Goal: Entertainment & Leisure: Consume media (video, audio)

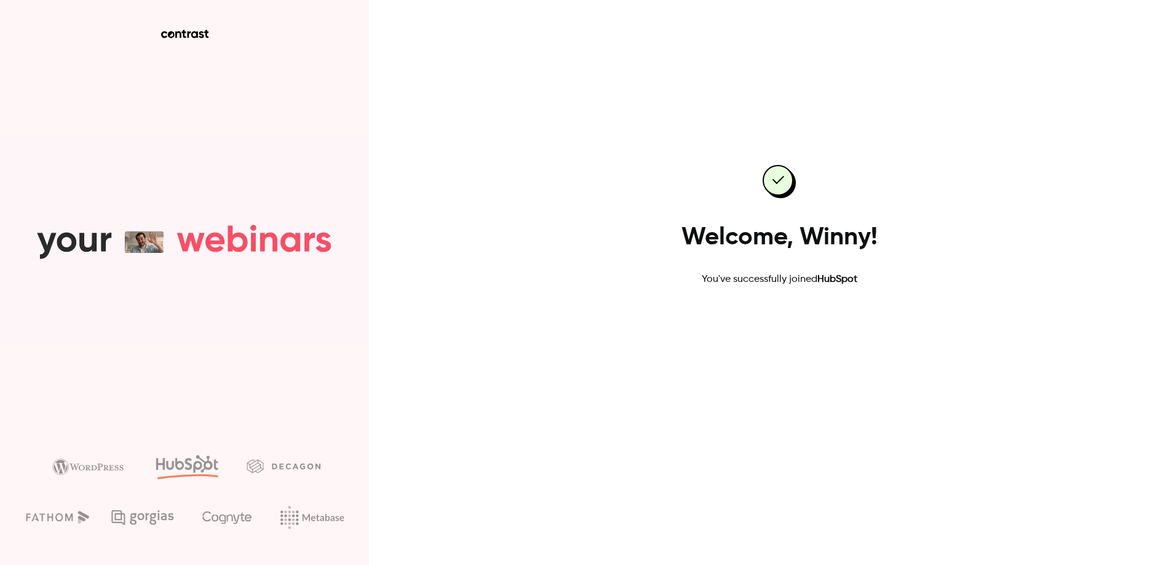
click at [798, 326] on link "Go to dashboard" at bounding box center [779, 326] width 105 height 30
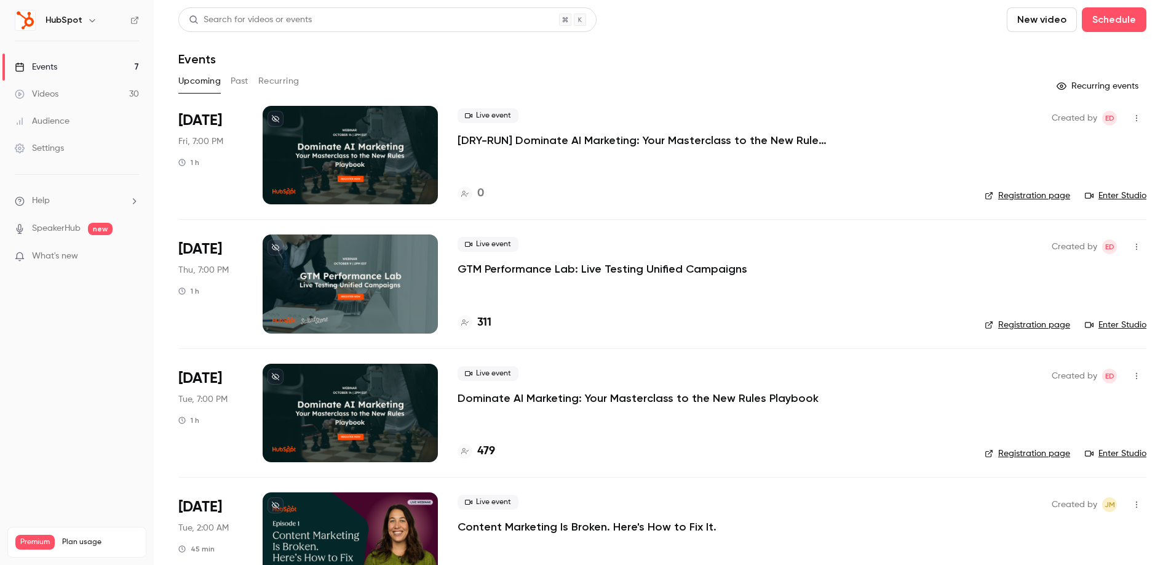
click at [245, 80] on button "Past" at bounding box center [240, 81] width 18 height 20
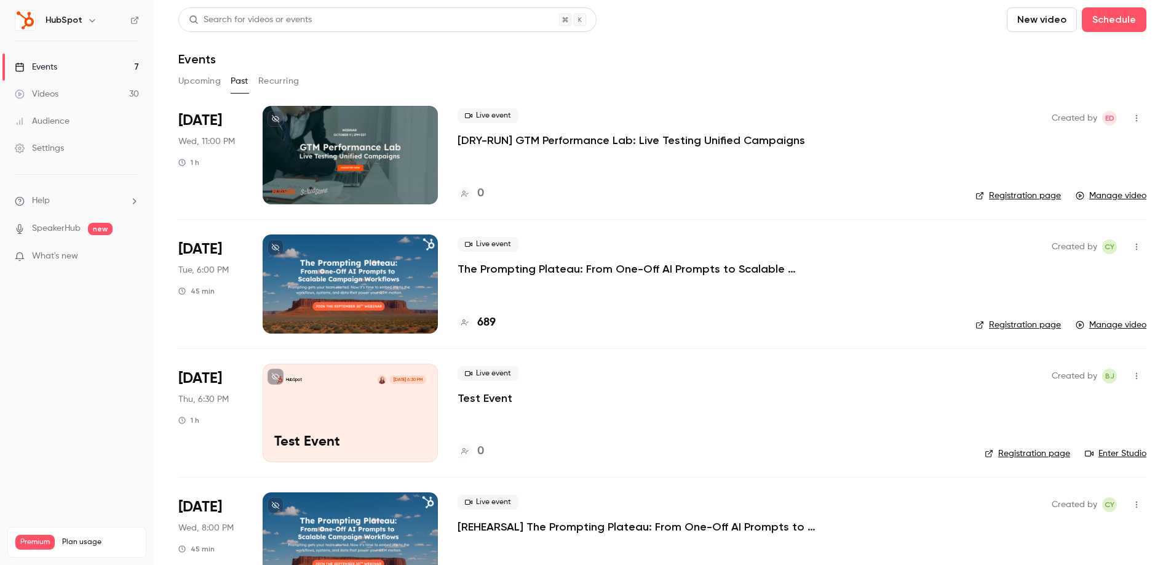
click at [737, 265] on p "The Prompting Plateau: From One-Off AI Prompts to Scalable Campaign Workflows" at bounding box center [642, 268] width 369 height 15
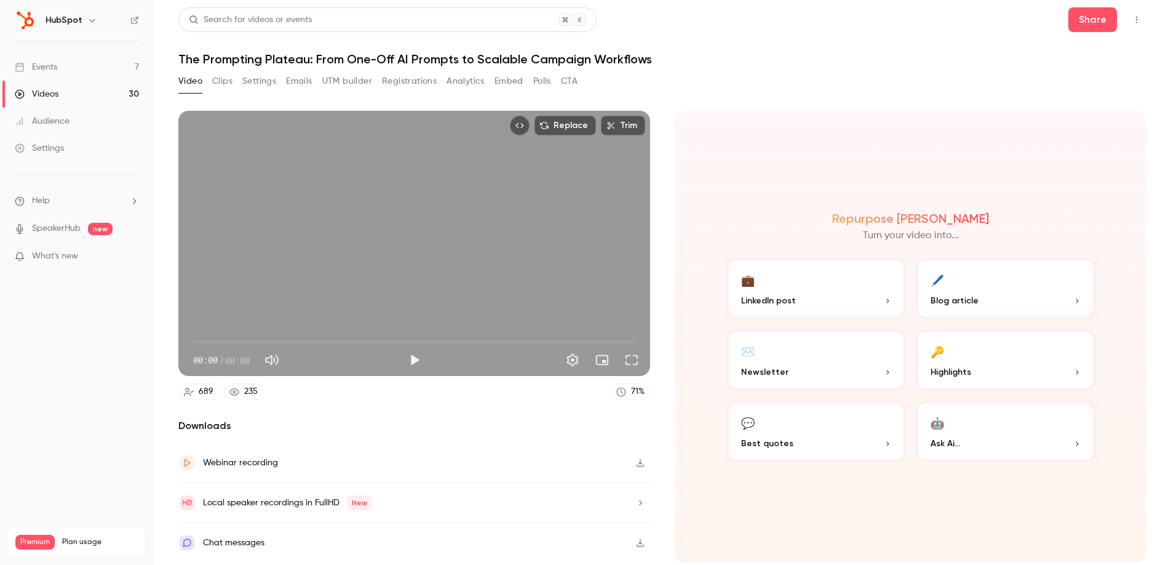
click at [228, 82] on button "Clips" at bounding box center [222, 81] width 20 height 20
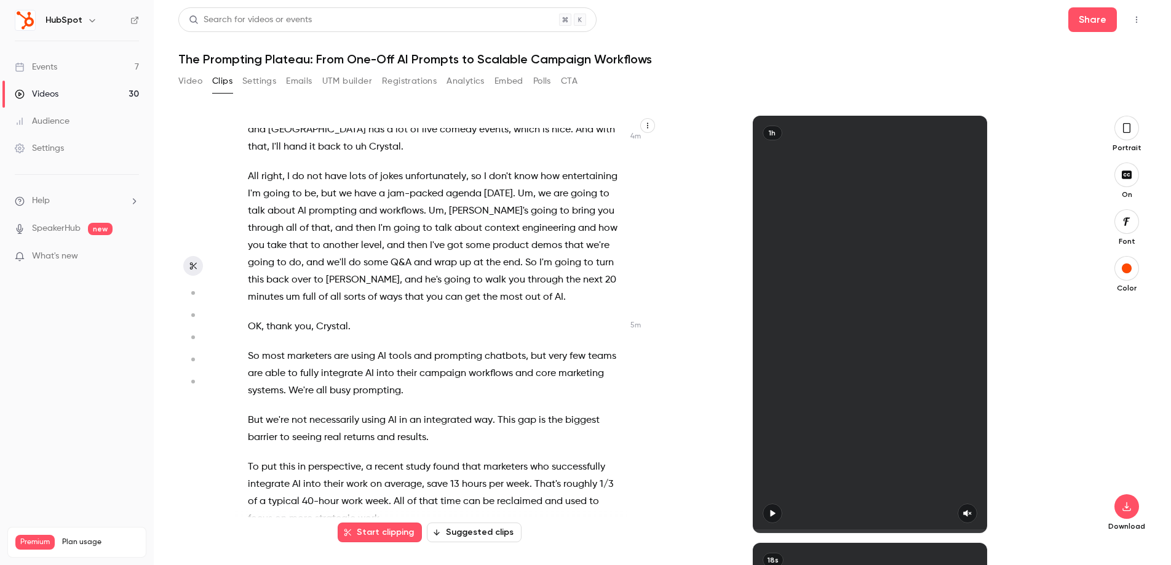
scroll to position [1159, 0]
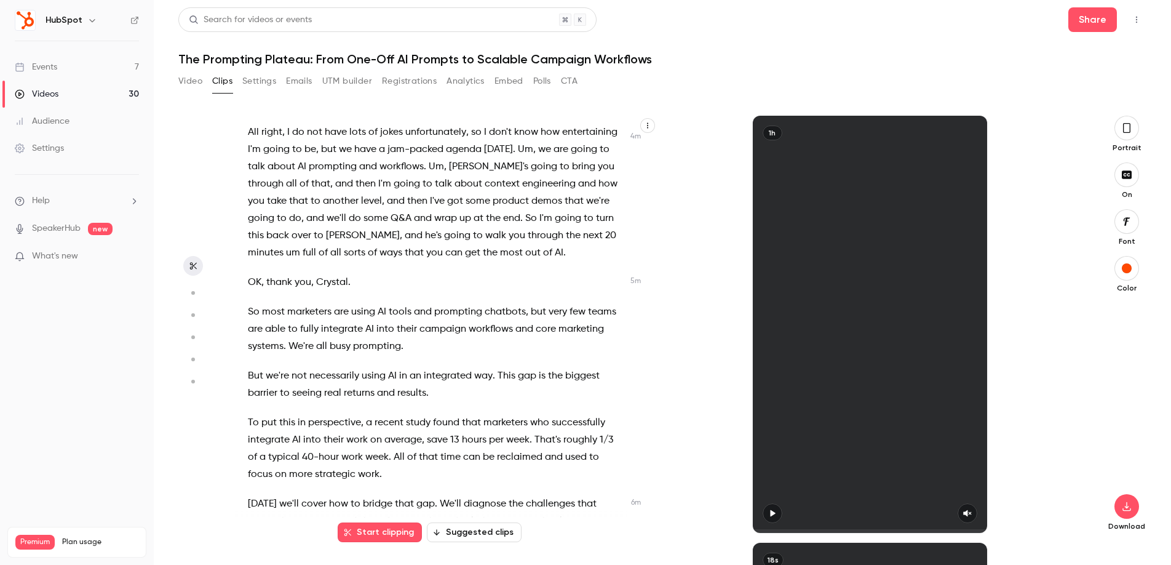
click at [194, 288] on icon "button" at bounding box center [192, 292] width 11 height 9
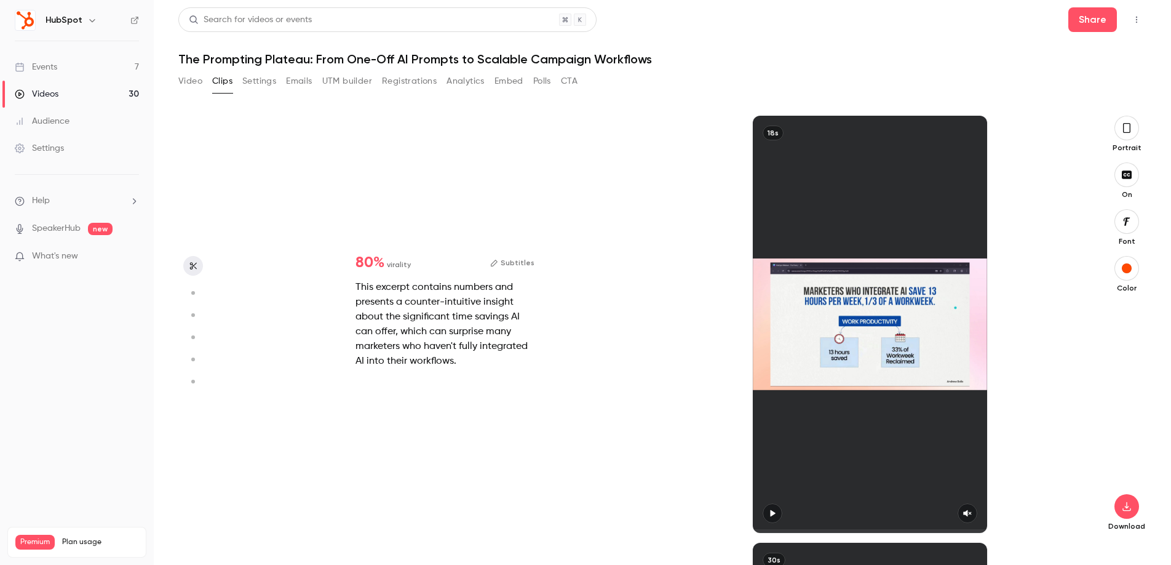
scroll to position [0, 0]
click at [197, 312] on icon "button" at bounding box center [192, 315] width 11 height 9
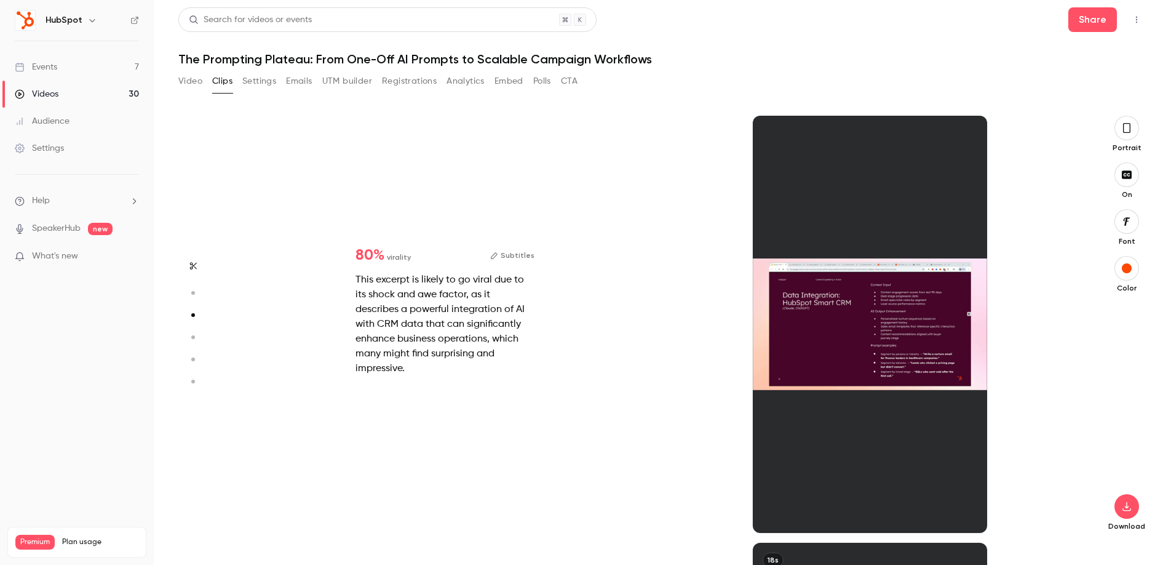
scroll to position [854, 0]
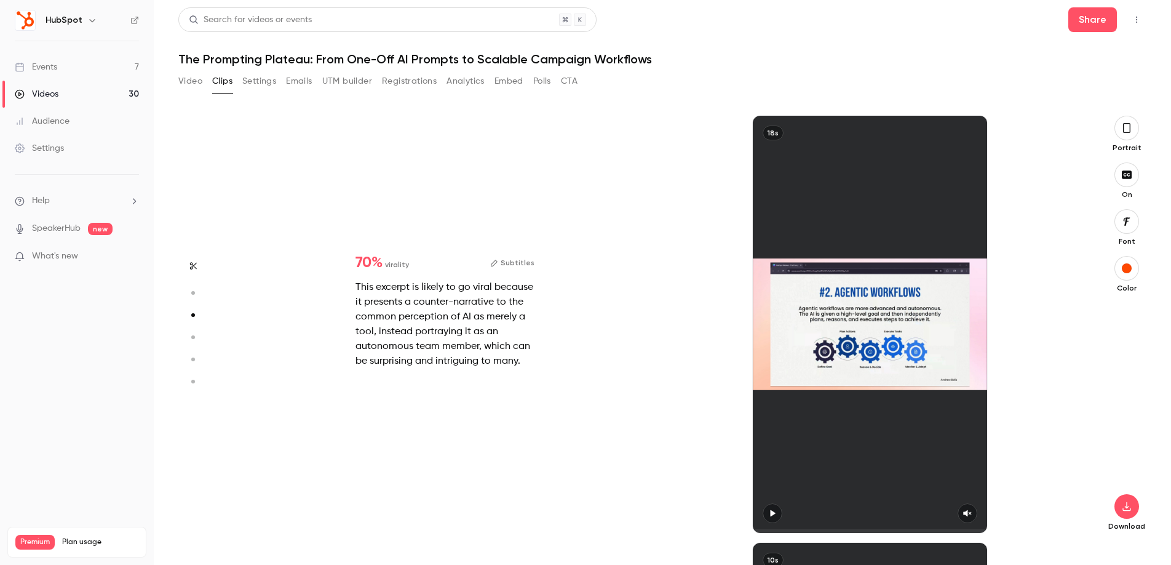
type input "*"
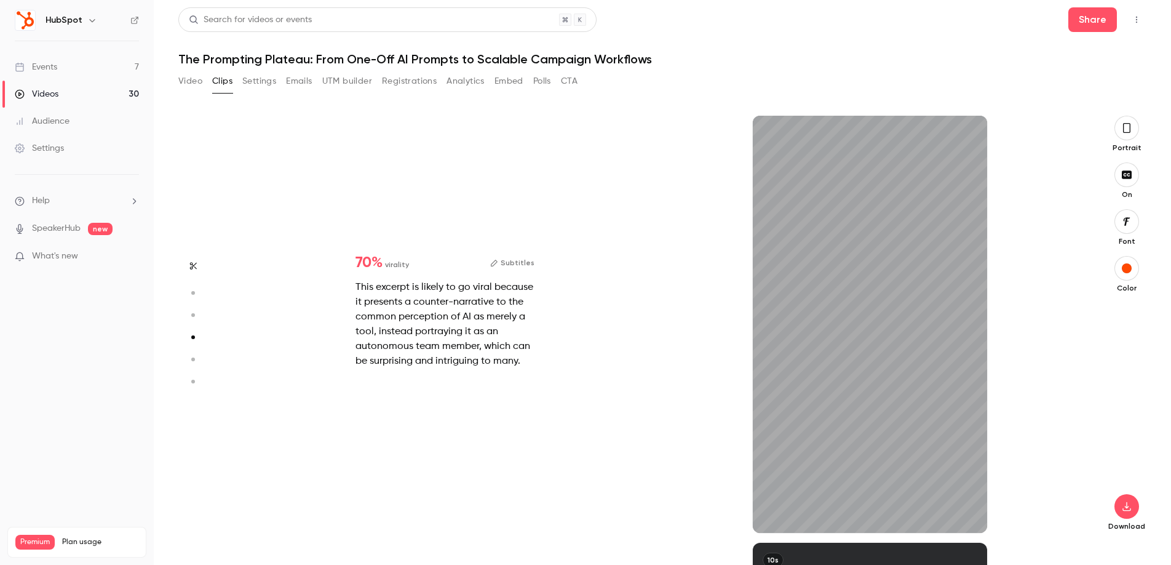
scroll to position [1707, 0]
type input "***"
click at [191, 82] on button "Video" at bounding box center [190, 81] width 24 height 20
